Goal: Task Accomplishment & Management: Complete application form

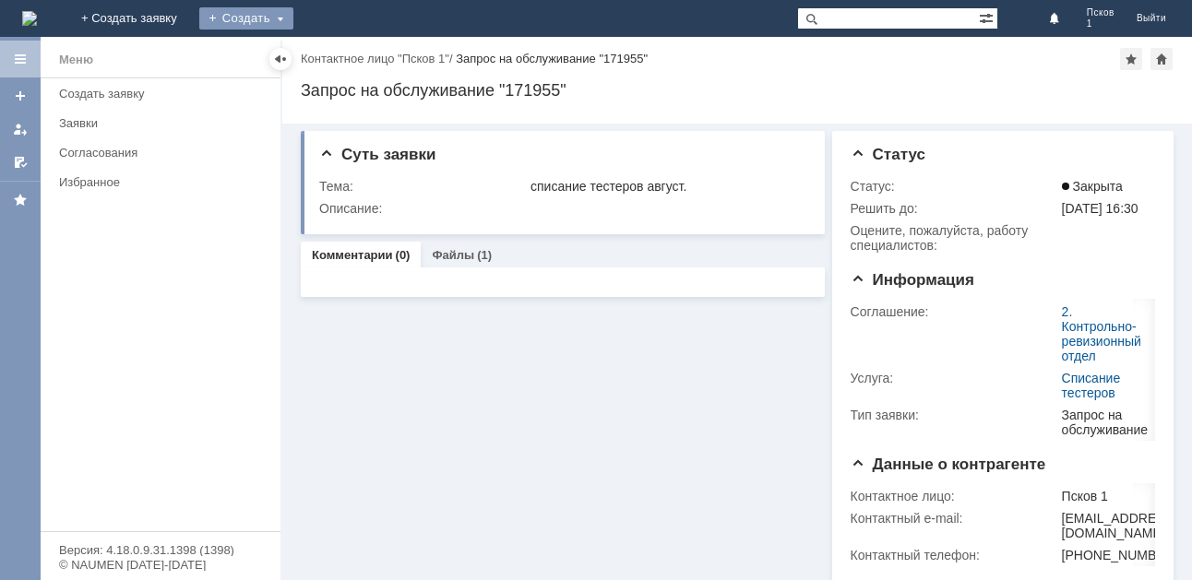
click at [293, 25] on div "Создать" at bounding box center [246, 18] width 94 height 22
click at [343, 62] on link "Заявка" at bounding box center [273, 55] width 140 height 22
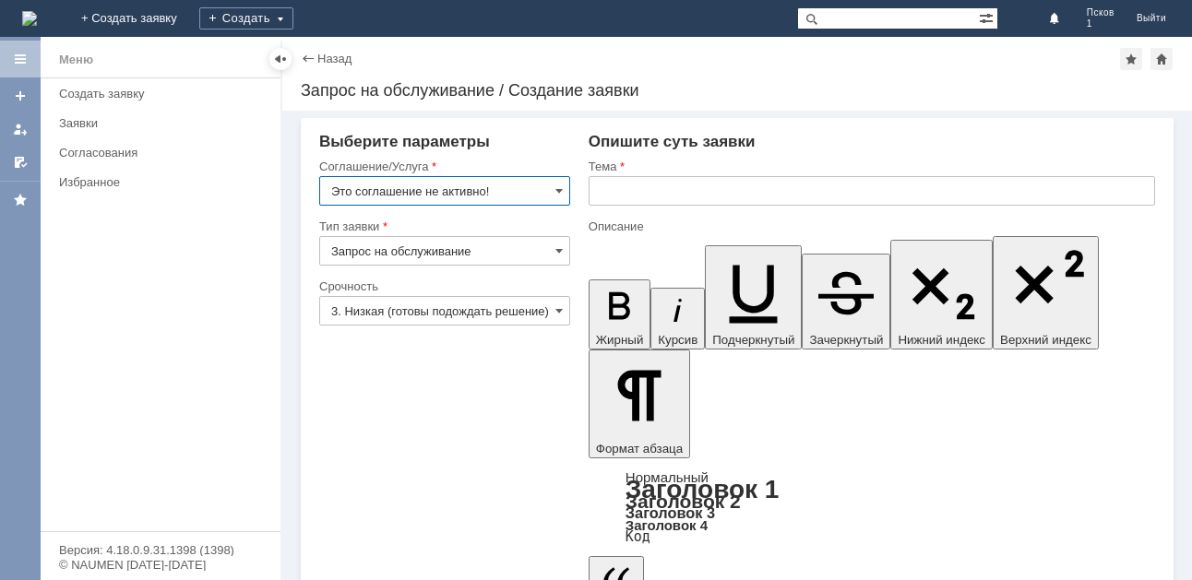
click at [548, 196] on input "Это соглашение не активно!" at bounding box center [444, 191] width 251 height 30
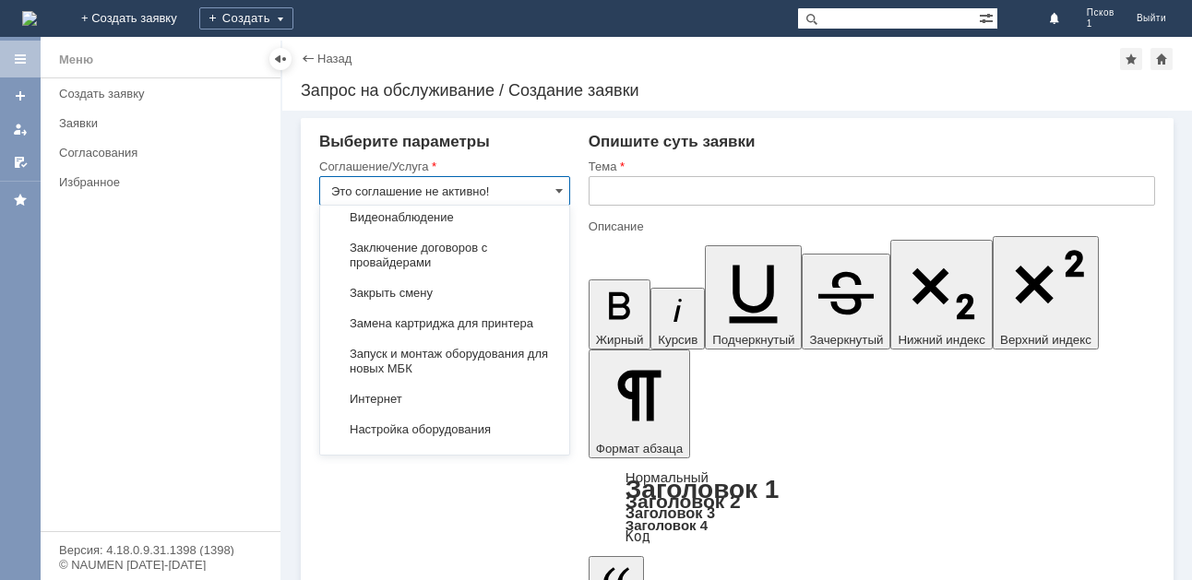
scroll to position [2011, 0]
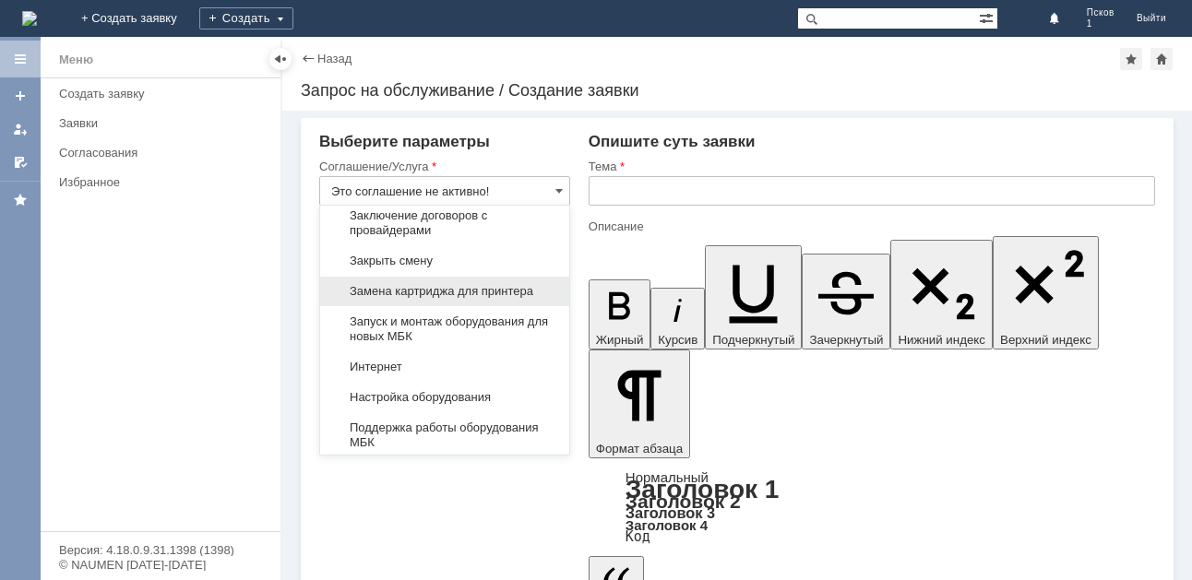
click at [446, 299] on span "Замена картриджа для принтера" at bounding box center [444, 291] width 227 height 15
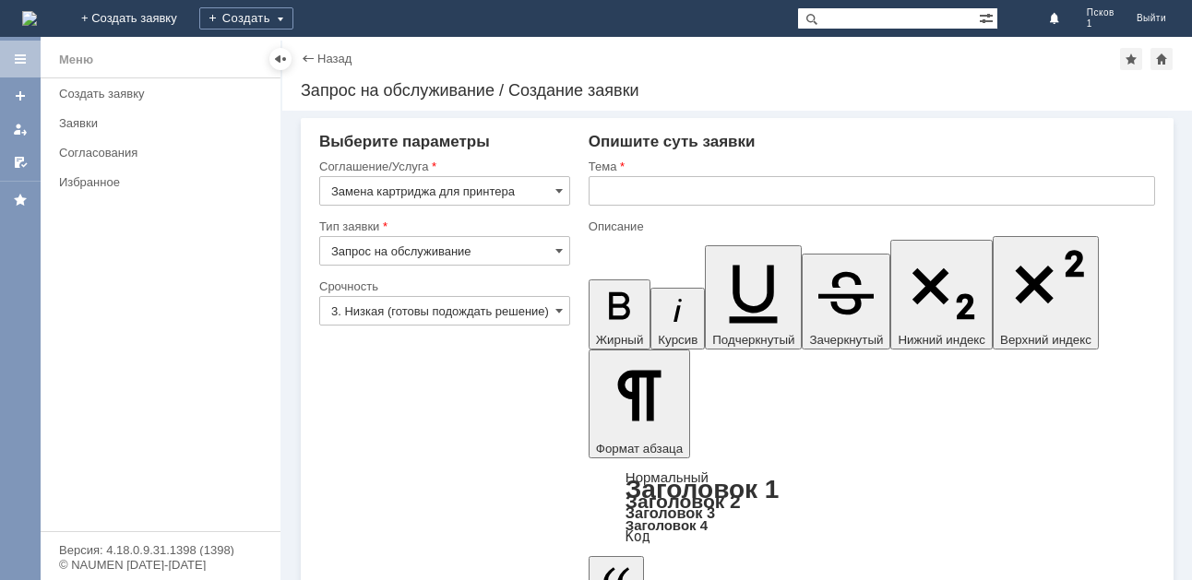
type input "Замена картриджа для принтера"
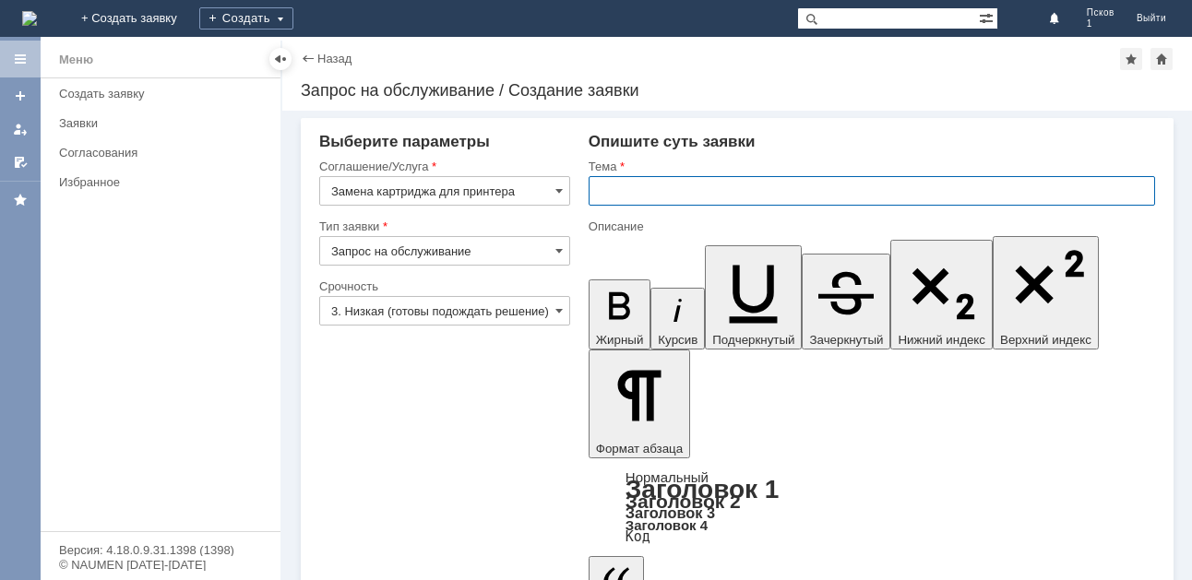
click at [613, 187] on input "text" at bounding box center [872, 191] width 567 height 30
type input "Картридж"
click at [497, 257] on input "Запрос на обслуживание" at bounding box center [444, 251] width 251 height 30
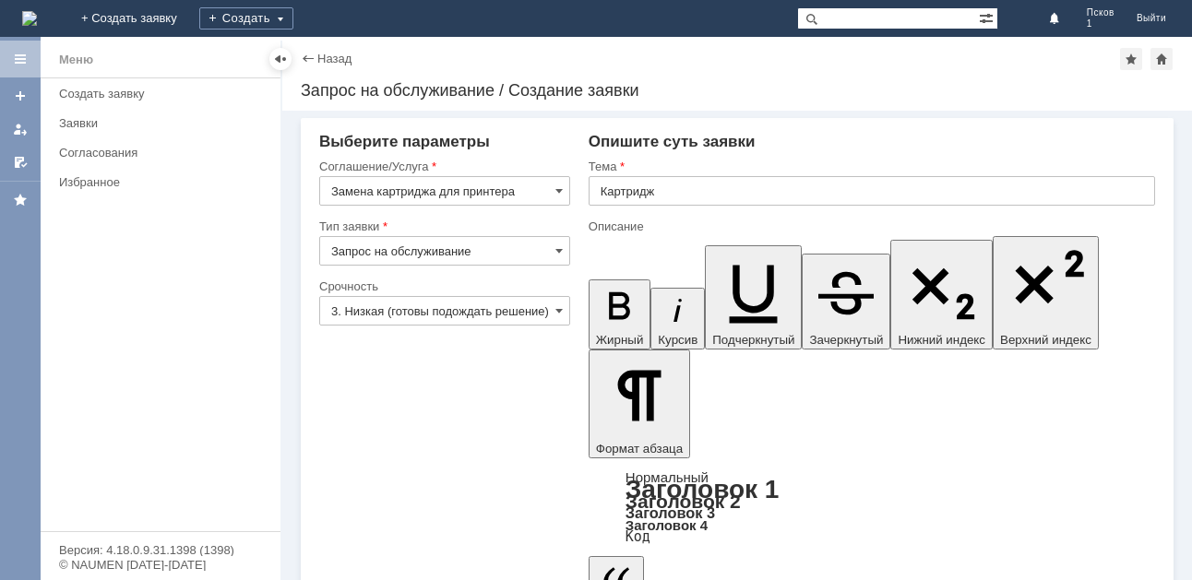
drag, startPoint x: 513, startPoint y: 414, endPoint x: 513, endPoint y: 377, distance: 36.9
type input "Запрос на обслуживание"
click at [539, 320] on input "3. Низкая (готовы подождать решение)" at bounding box center [444, 311] width 251 height 30
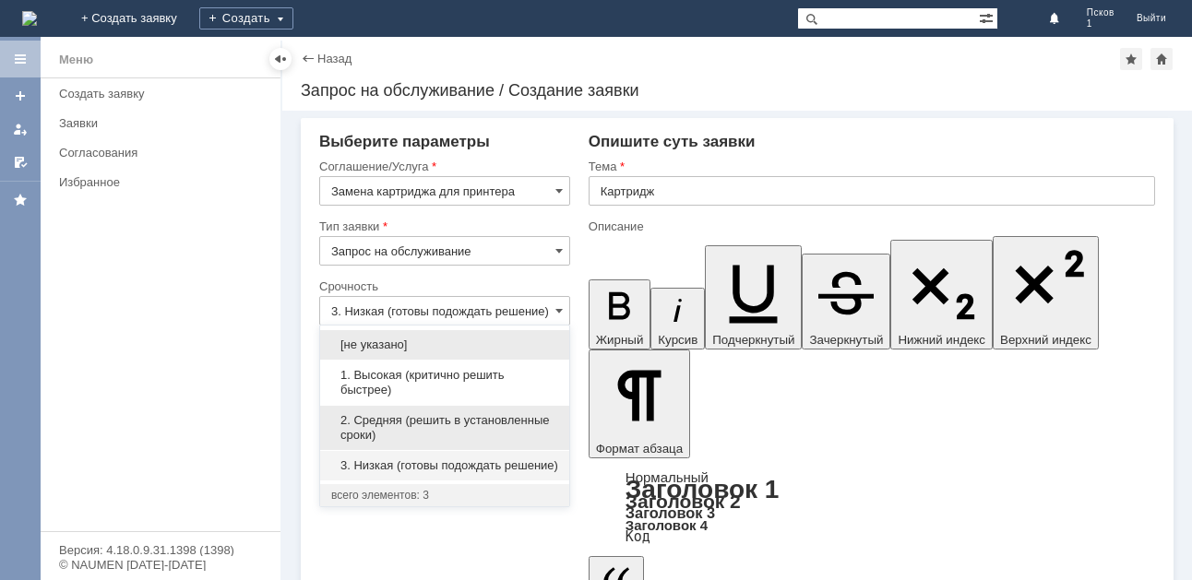
click at [400, 423] on span "2. Средняя (решить в установленные сроки)" at bounding box center [444, 428] width 227 height 30
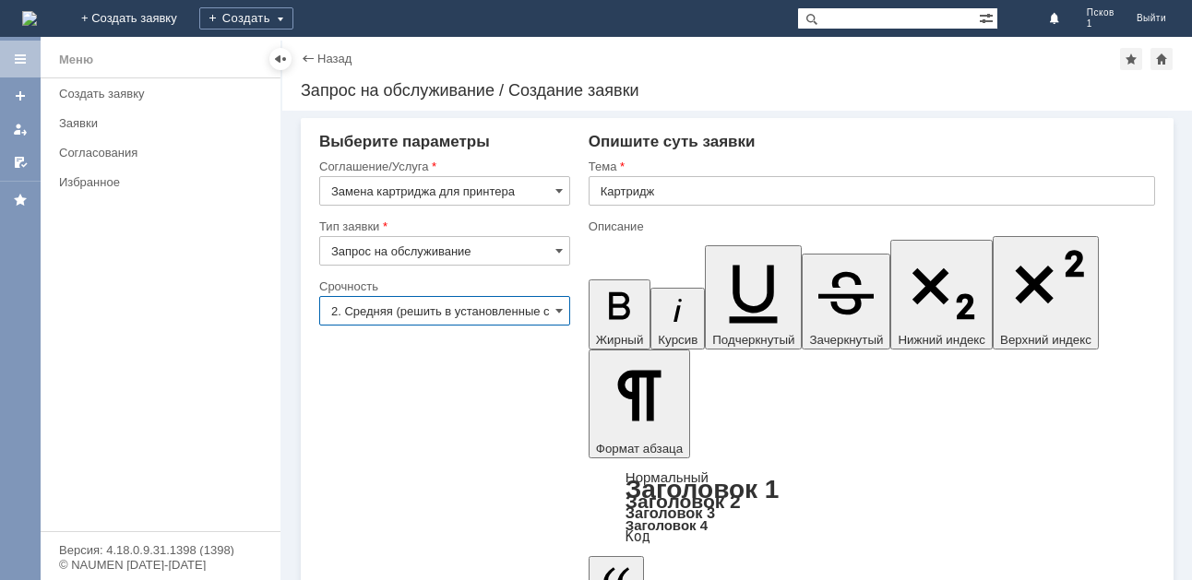
type input "2. Средняя (решить в установленные сроки)"
drag, startPoint x: 781, startPoint y: 4366, endPoint x: 676, endPoint y: 4394, distance: 108.1
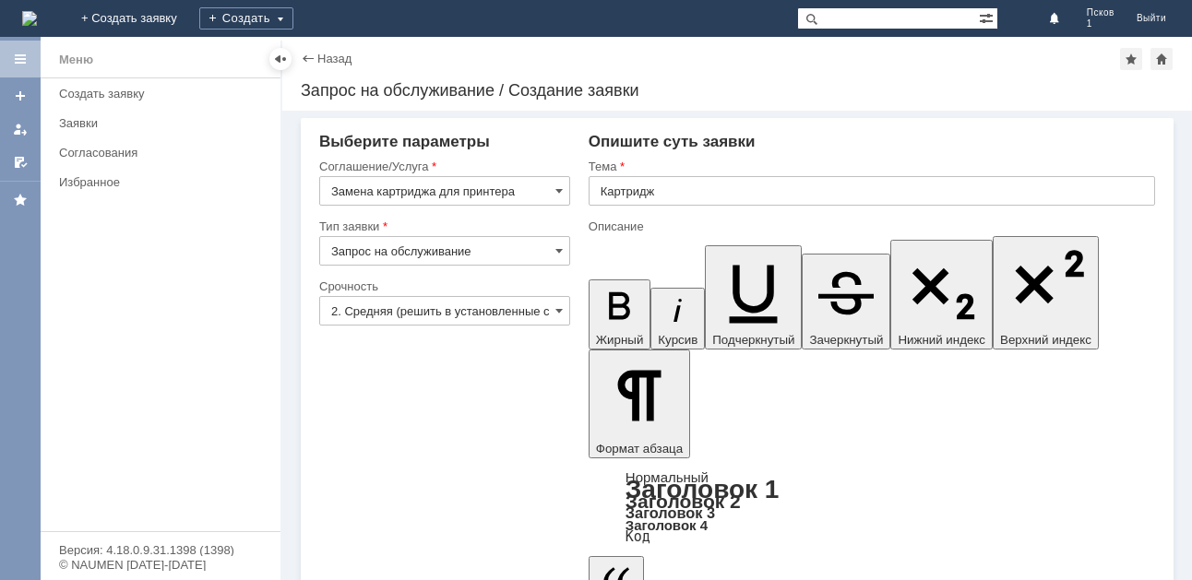
click at [601, 282] on icon "button" at bounding box center [620, 306] width 48 height 48
